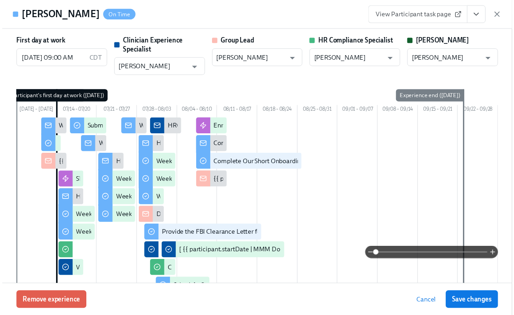
scroll to position [0, 13518]
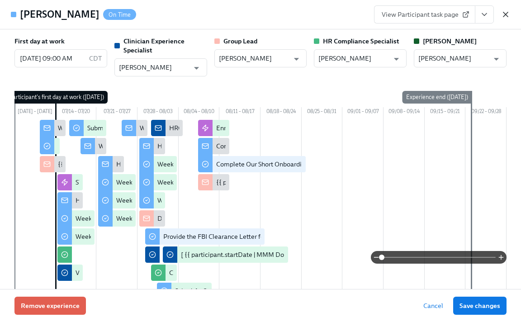
click at [506, 13] on icon "button" at bounding box center [505, 14] width 9 height 9
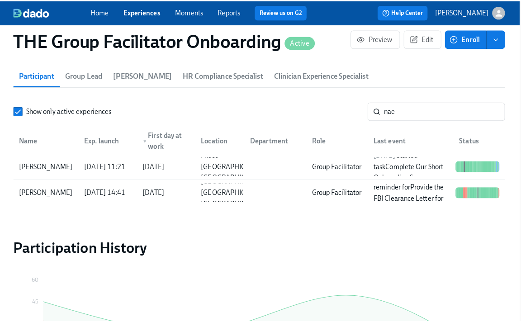
scroll to position [0, 13511]
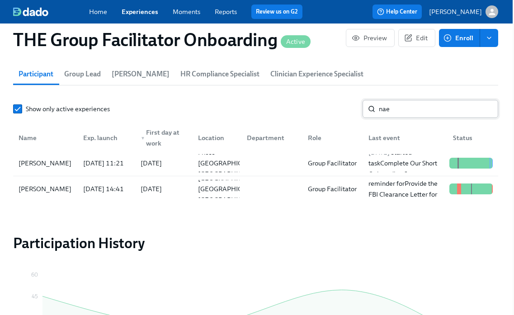
click at [403, 113] on input "nae" at bounding box center [438, 109] width 119 height 18
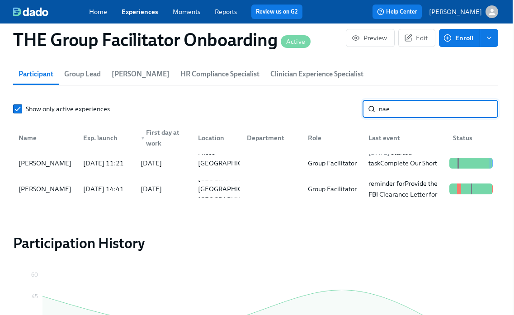
click at [403, 113] on input "nae" at bounding box center [438, 109] width 119 height 18
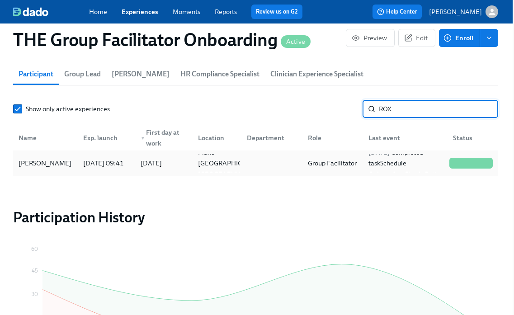
type input "ROX"
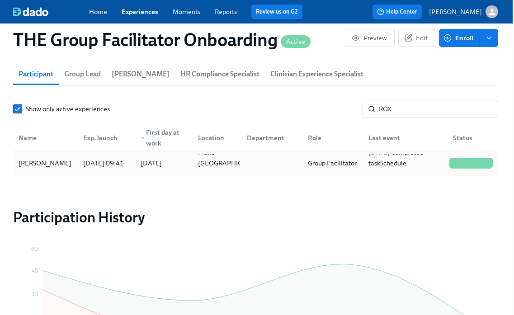
click at [53, 162] on div "[PERSON_NAME]" at bounding box center [45, 163] width 60 height 11
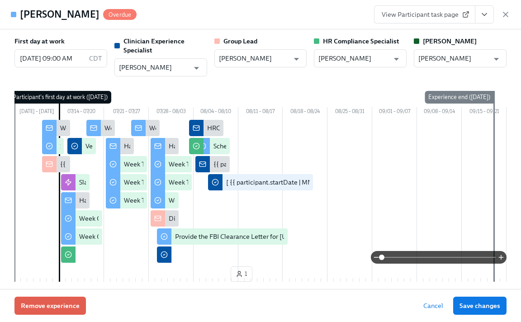
click at [485, 12] on icon "View task page" at bounding box center [484, 14] width 9 height 9
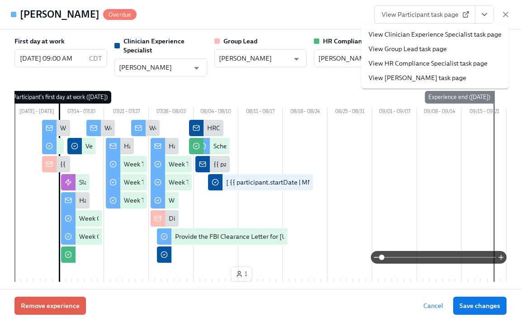
click at [459, 33] on link "View Clinician Experience Specialist task page" at bounding box center [435, 34] width 133 height 9
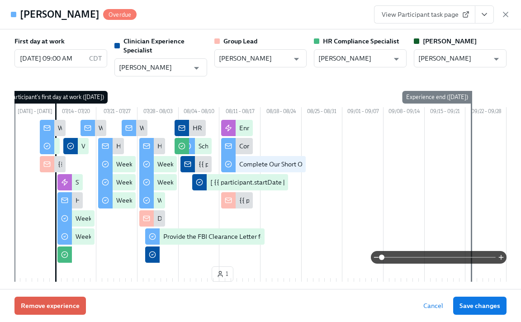
scroll to position [0, 13518]
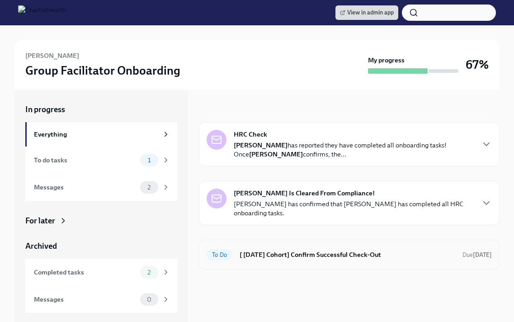
click at [258, 247] on div "To Do [ [DATE] Cohort] Confirm Successful Check-Out Due [DATE]" at bounding box center [349, 254] width 285 height 14
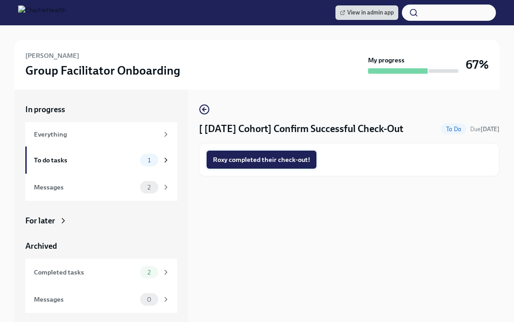
click at [250, 161] on span "Roxy completed their check-out!" at bounding box center [261, 159] width 97 height 9
